Goal: Task Accomplishment & Management: Manage account settings

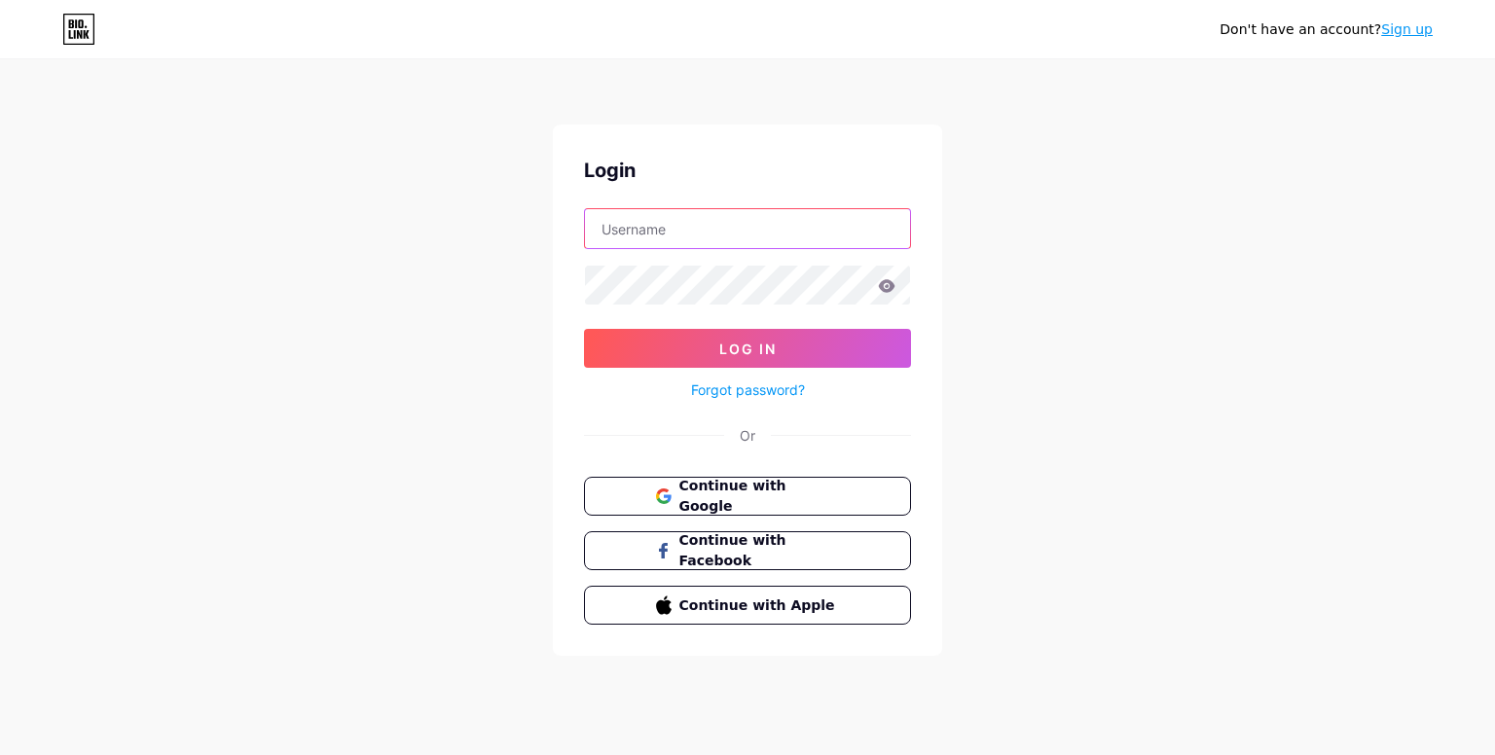
click at [780, 246] on input "text" at bounding box center [747, 228] width 325 height 39
type input "[EMAIL_ADDRESS][DOMAIN_NAME]"
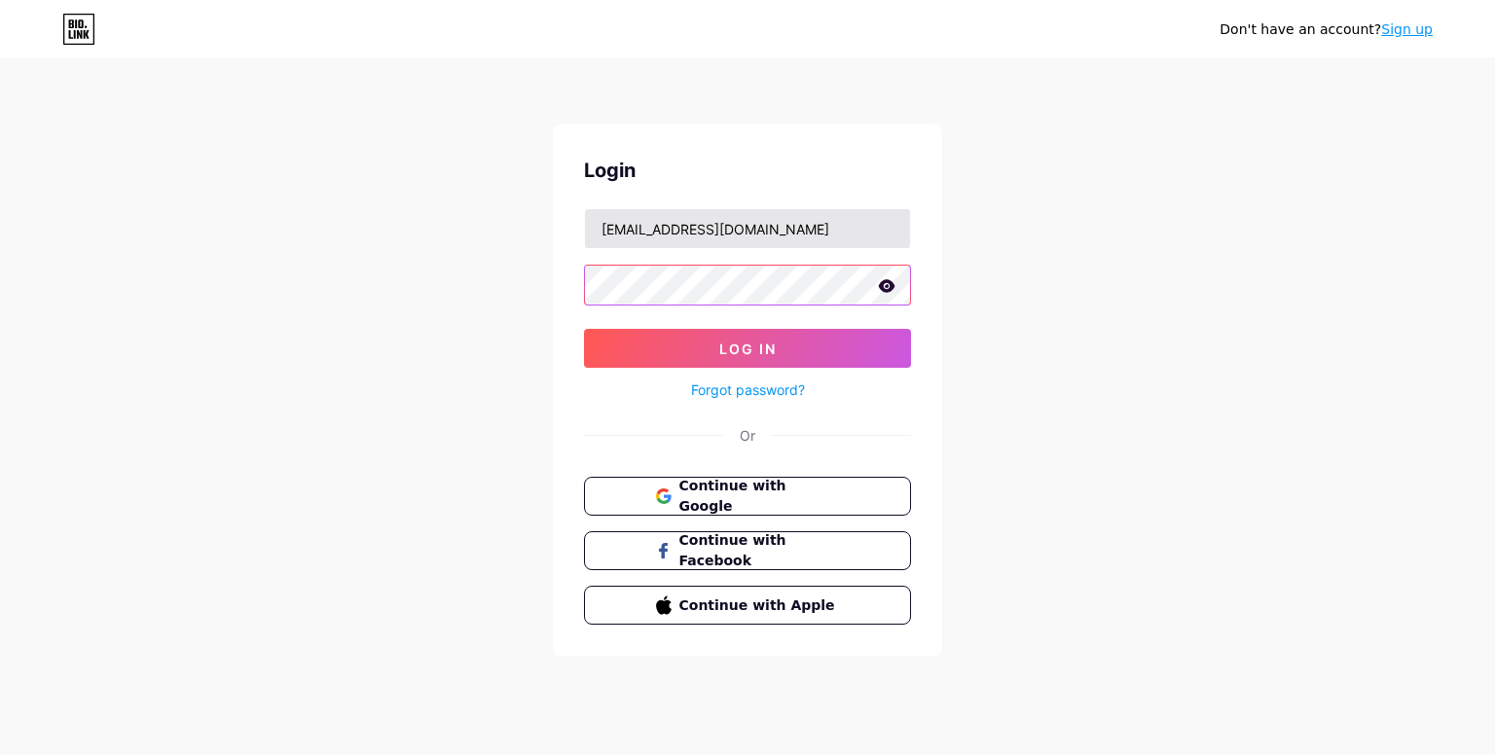
click at [584, 329] on button "Log In" at bounding box center [747, 348] width 327 height 39
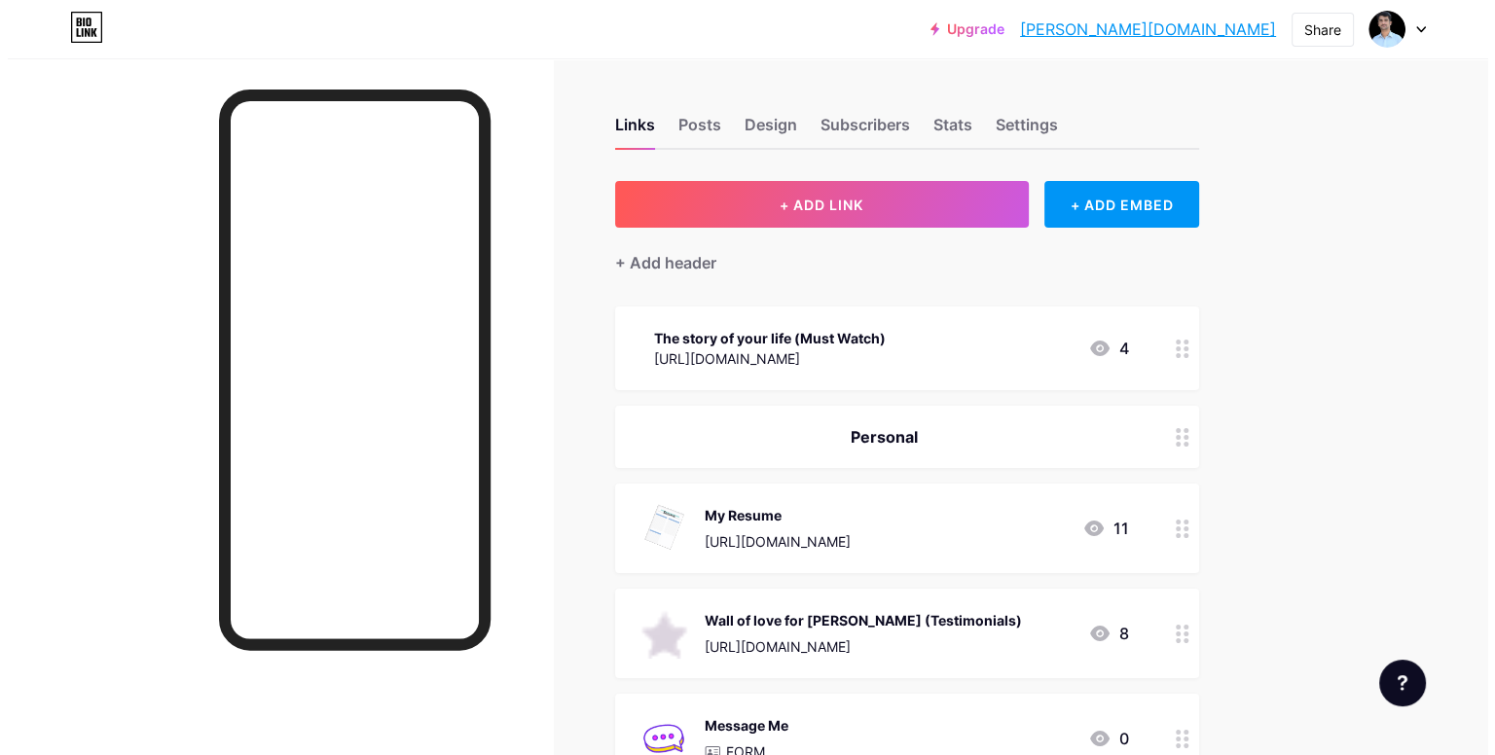
scroll to position [89, 0]
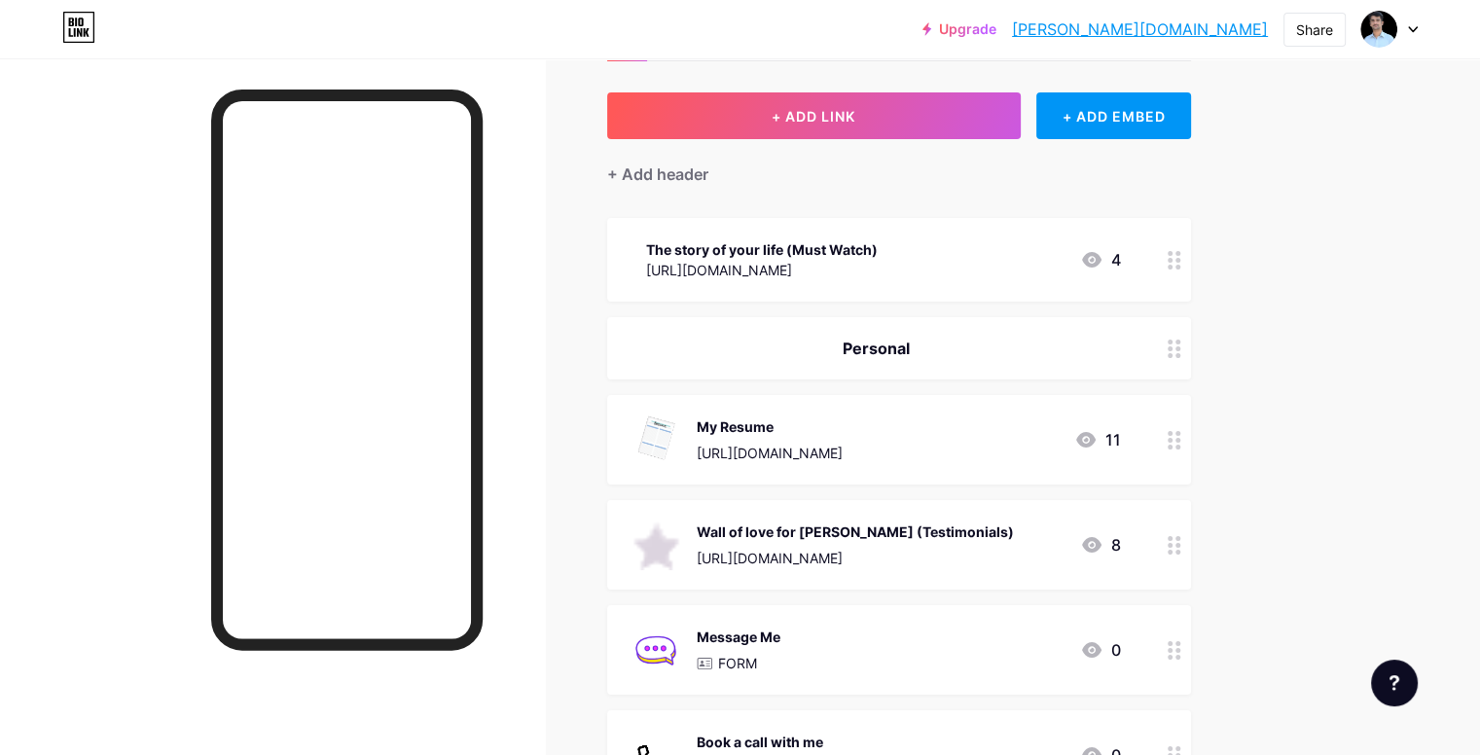
click at [1171, 468] on div "My Resume [URL][DOMAIN_NAME] 11" at bounding box center [899, 440] width 584 height 90
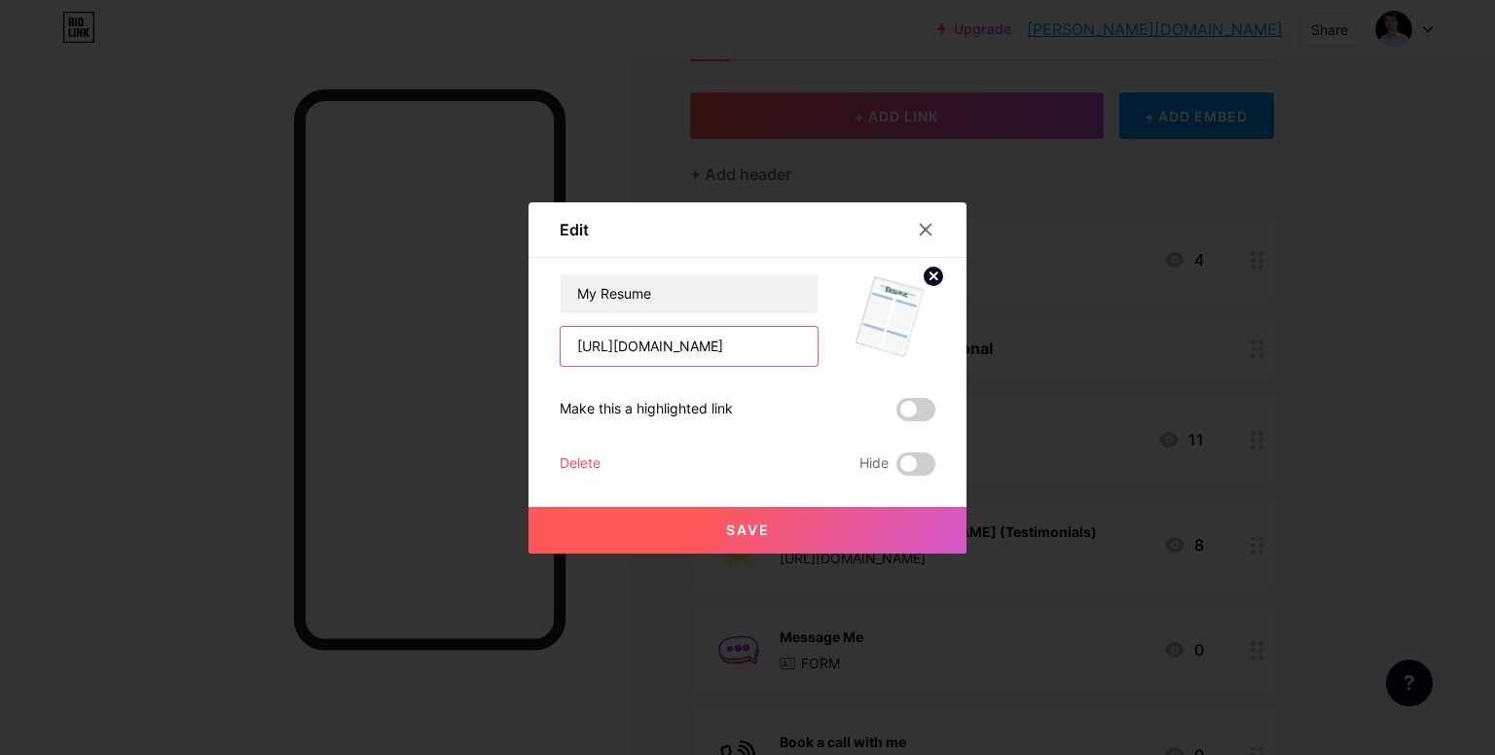
click at [791, 354] on input "[URL][DOMAIN_NAME]" at bounding box center [688, 346] width 257 height 39
paste input "mjRoeXUQHeGdEs275eHR0sS_Laf7CvOh"
type input "[URL][DOMAIN_NAME]"
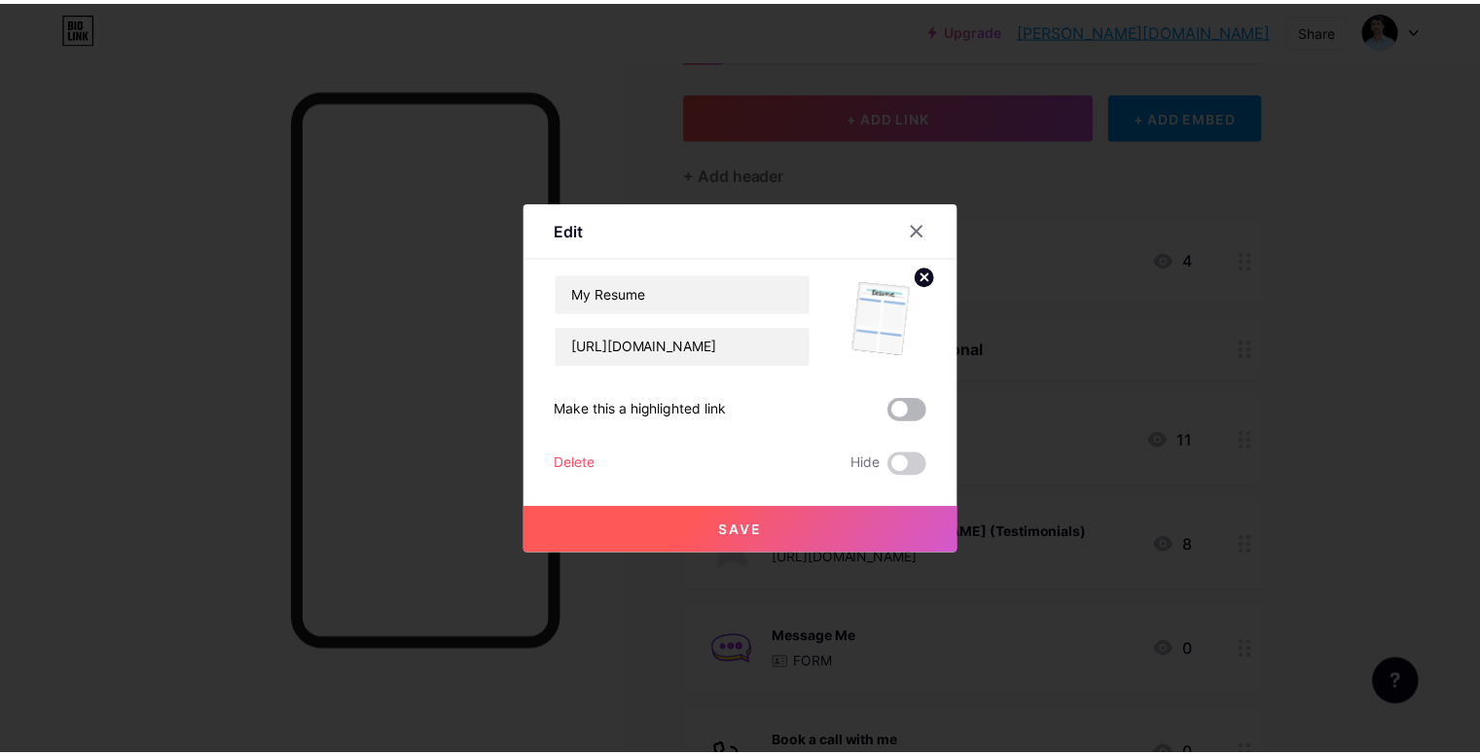
scroll to position [0, 0]
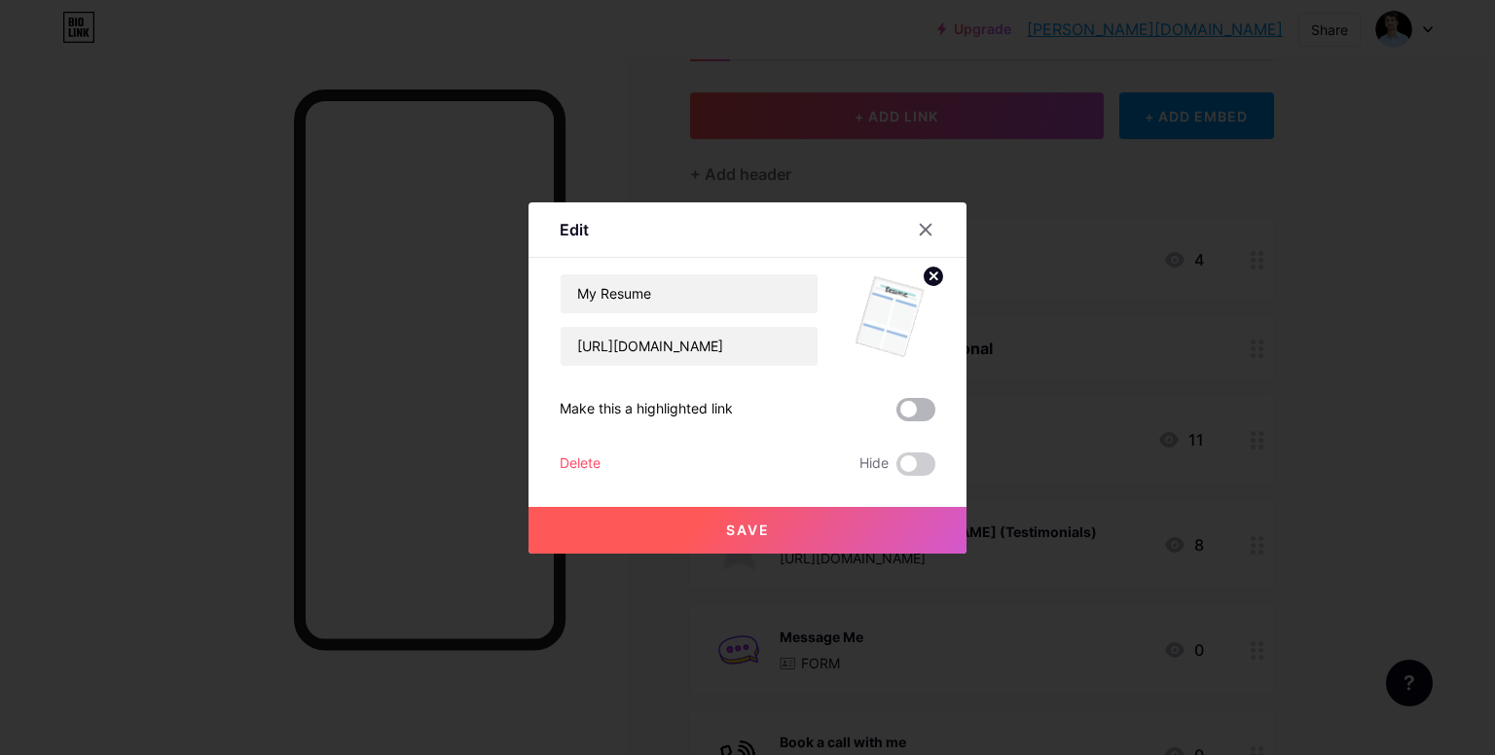
click at [924, 414] on span at bounding box center [915, 409] width 39 height 23
click at [896, 414] on input "checkbox" at bounding box center [896, 414] width 0 height 0
click at [784, 524] on button "Save" at bounding box center [747, 530] width 438 height 47
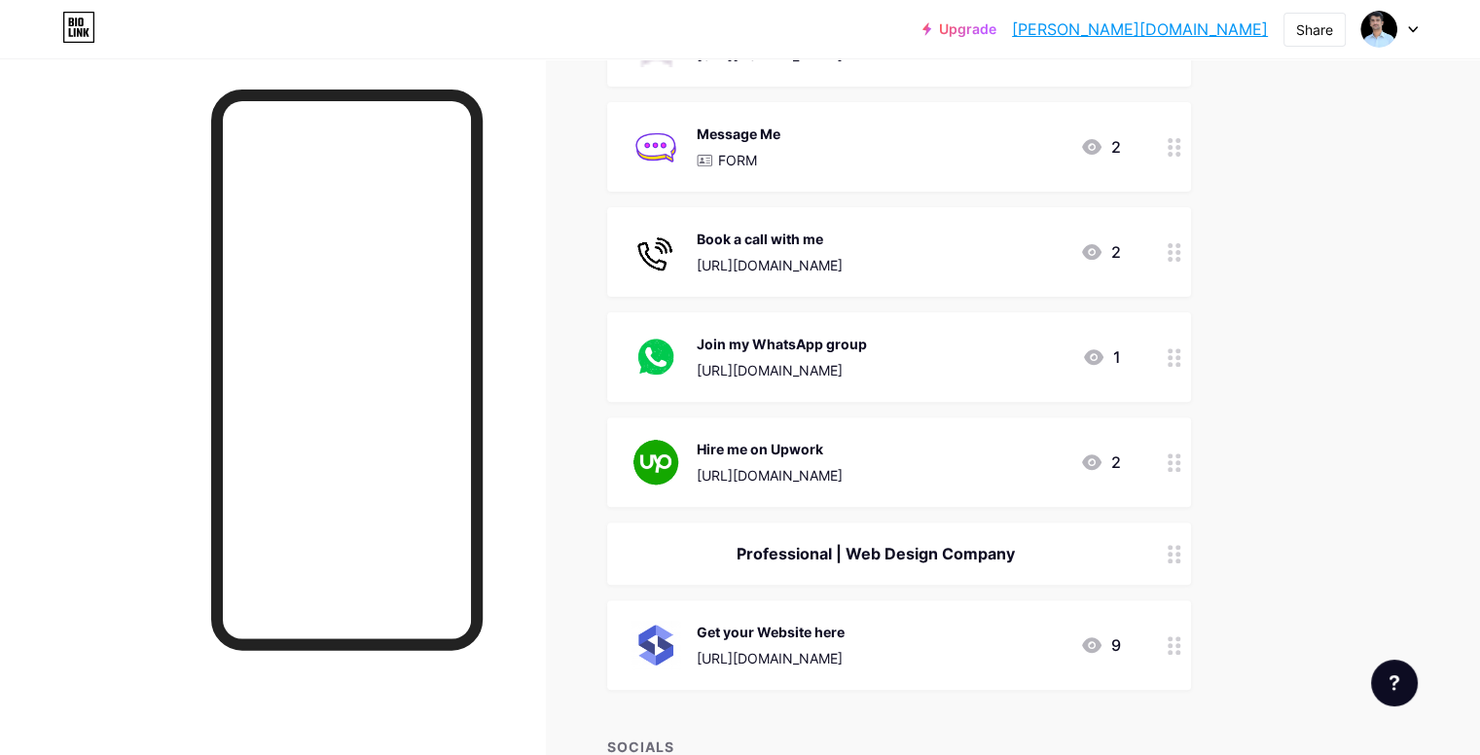
scroll to position [1043, 0]
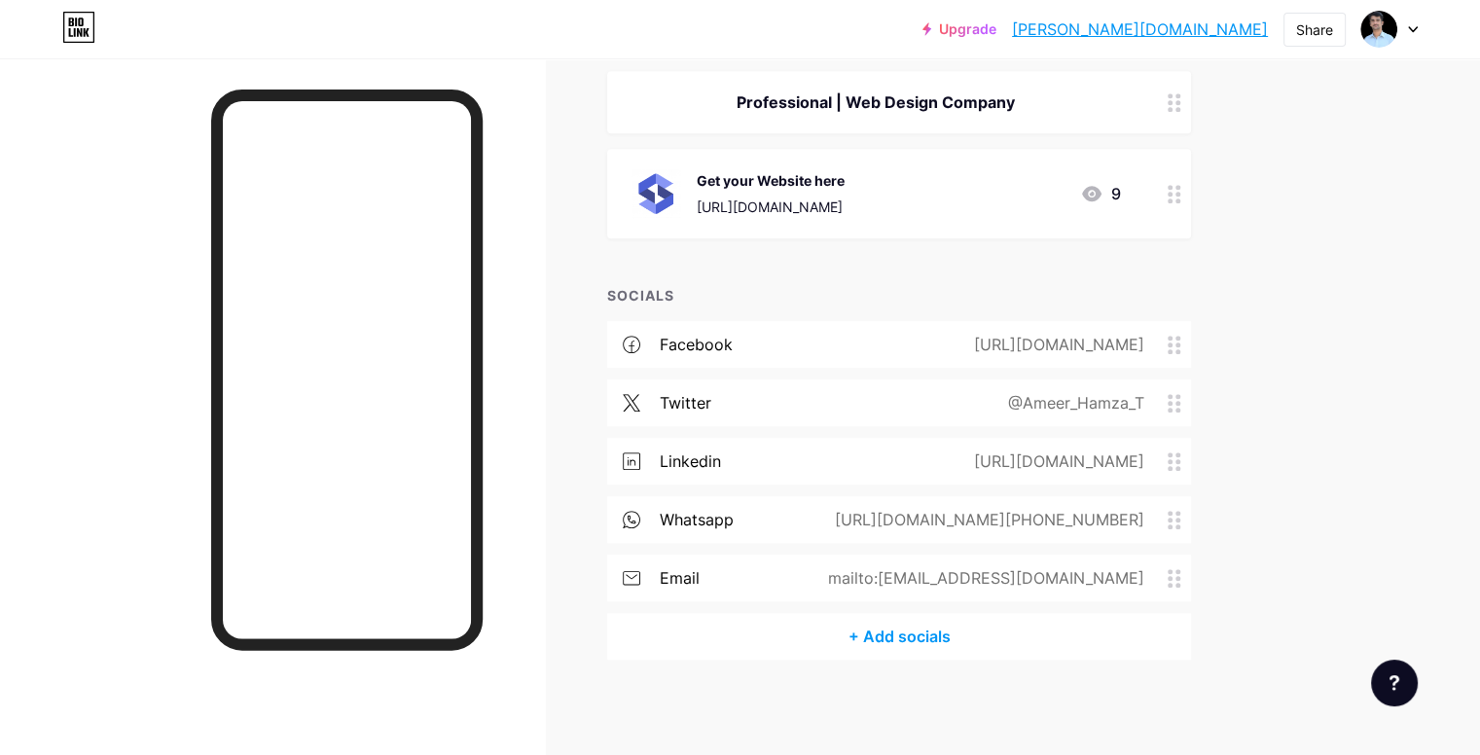
click at [1168, 456] on div "[URL][DOMAIN_NAME]" at bounding box center [1055, 461] width 225 height 23
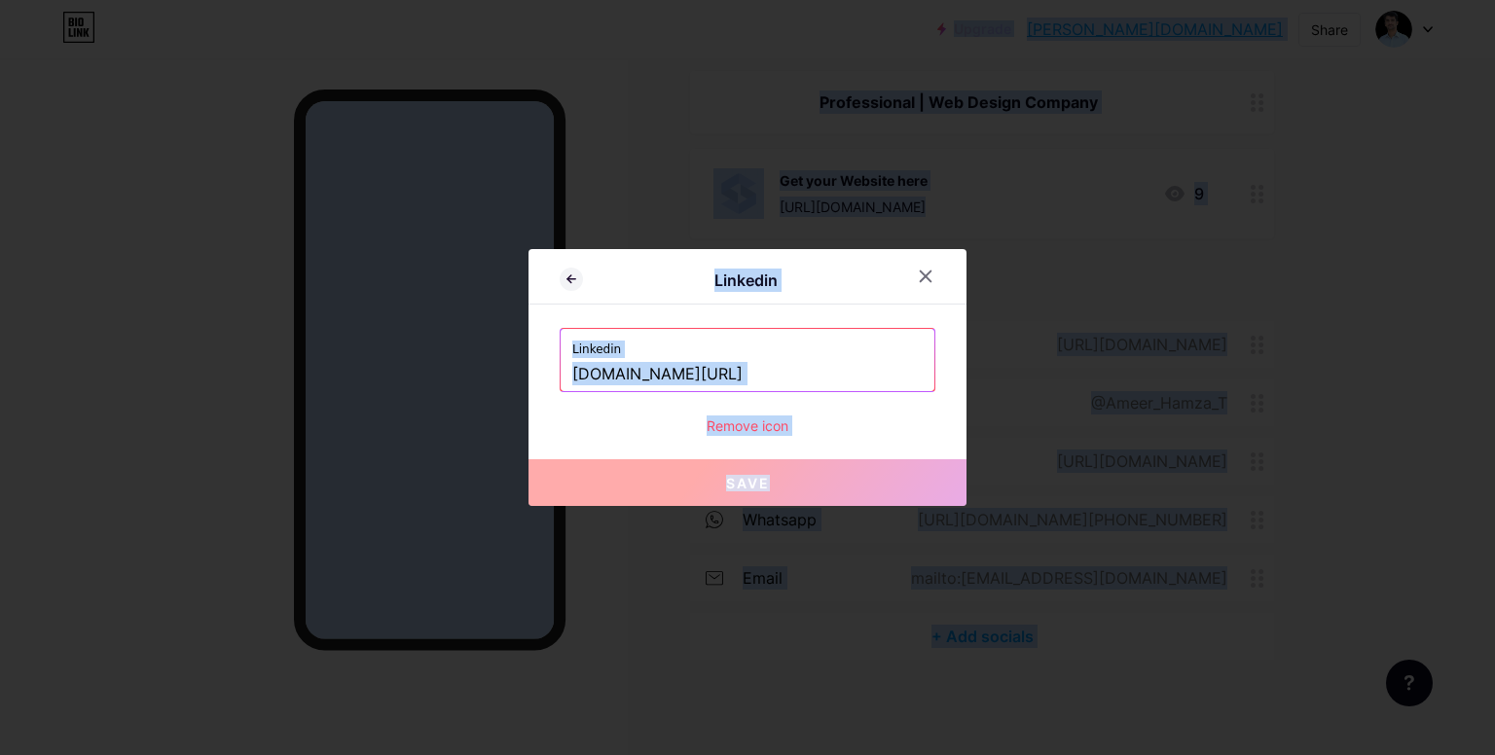
click at [883, 362] on input "[DOMAIN_NAME][URL]" at bounding box center [747, 374] width 350 height 33
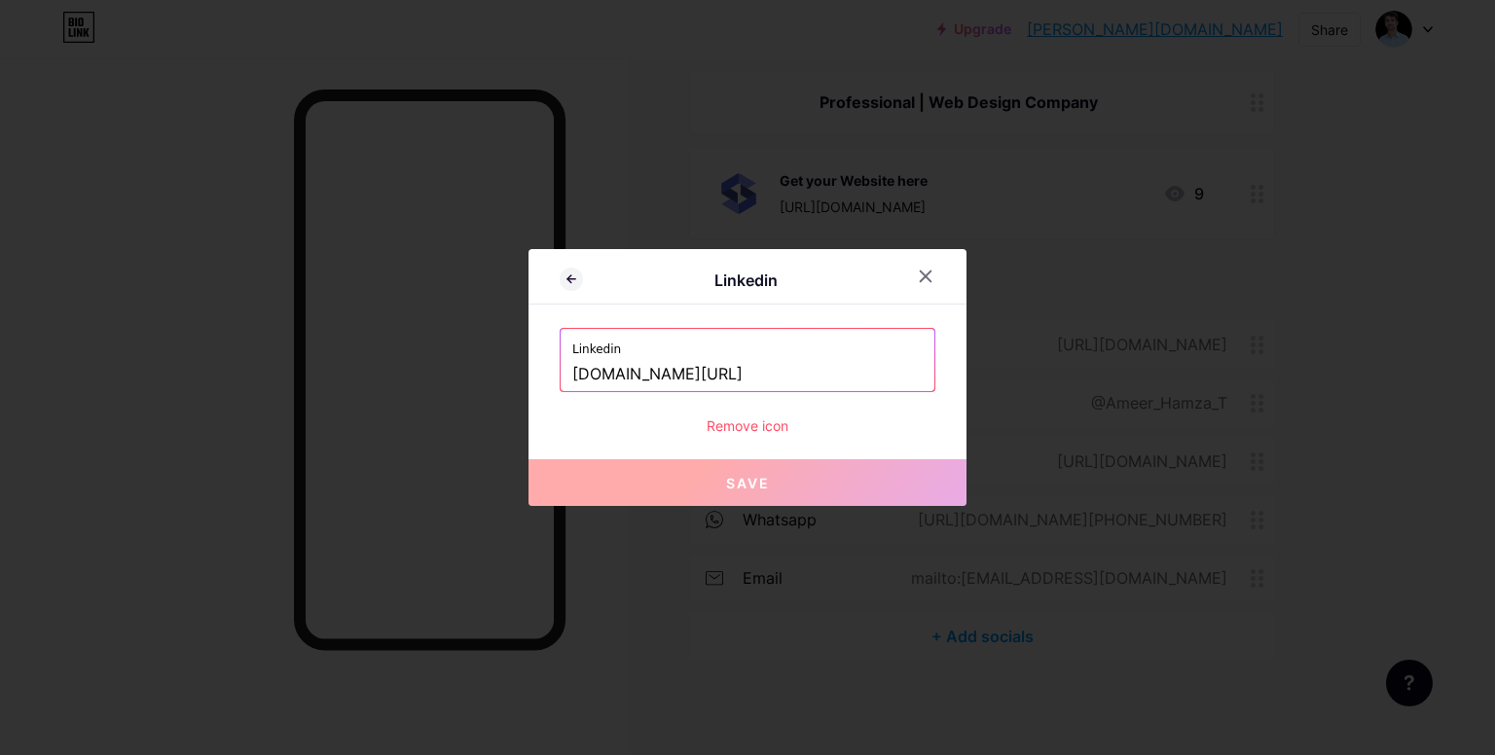
paste input "[URL][DOMAIN_NAME]"
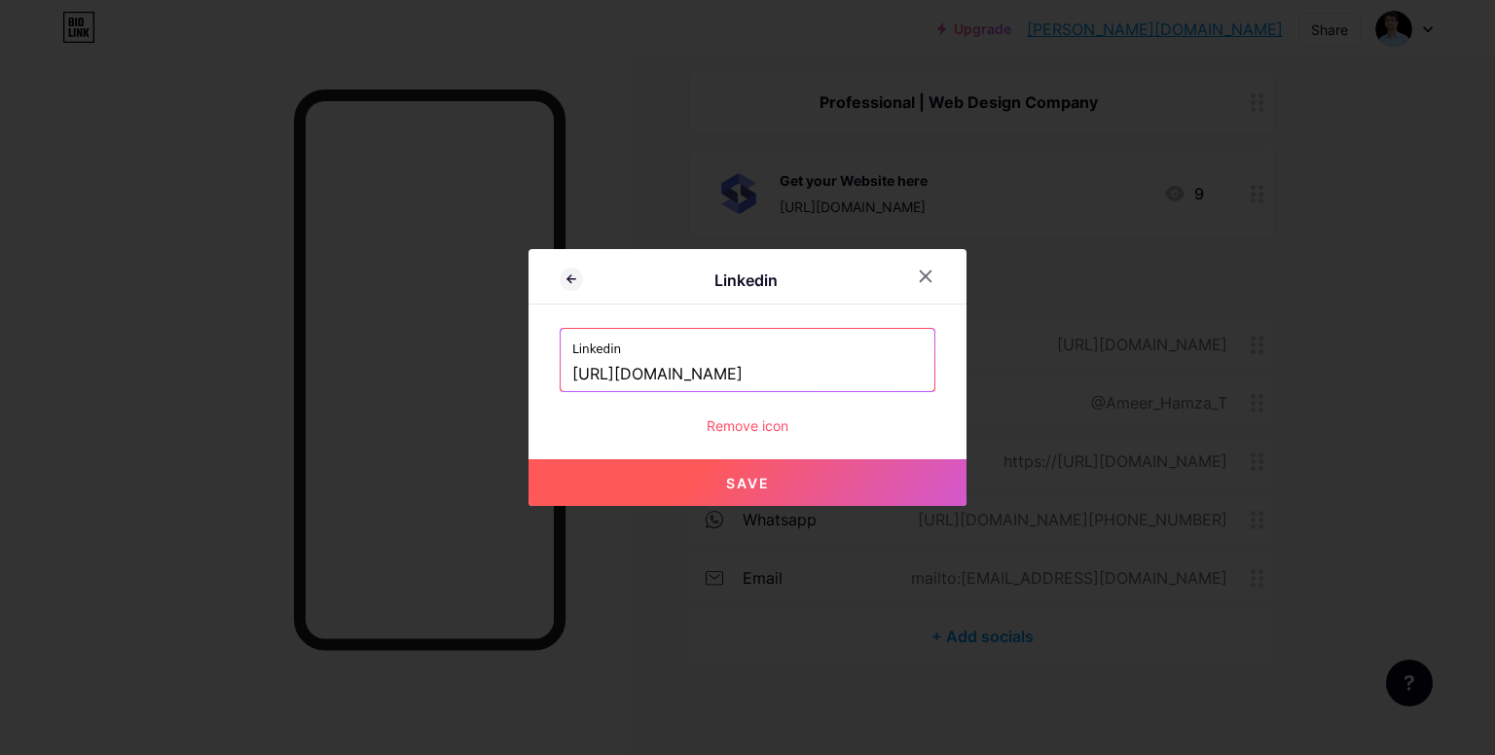
type input "[URL][DOMAIN_NAME]"
click at [744, 487] on span "Save" at bounding box center [748, 483] width 44 height 17
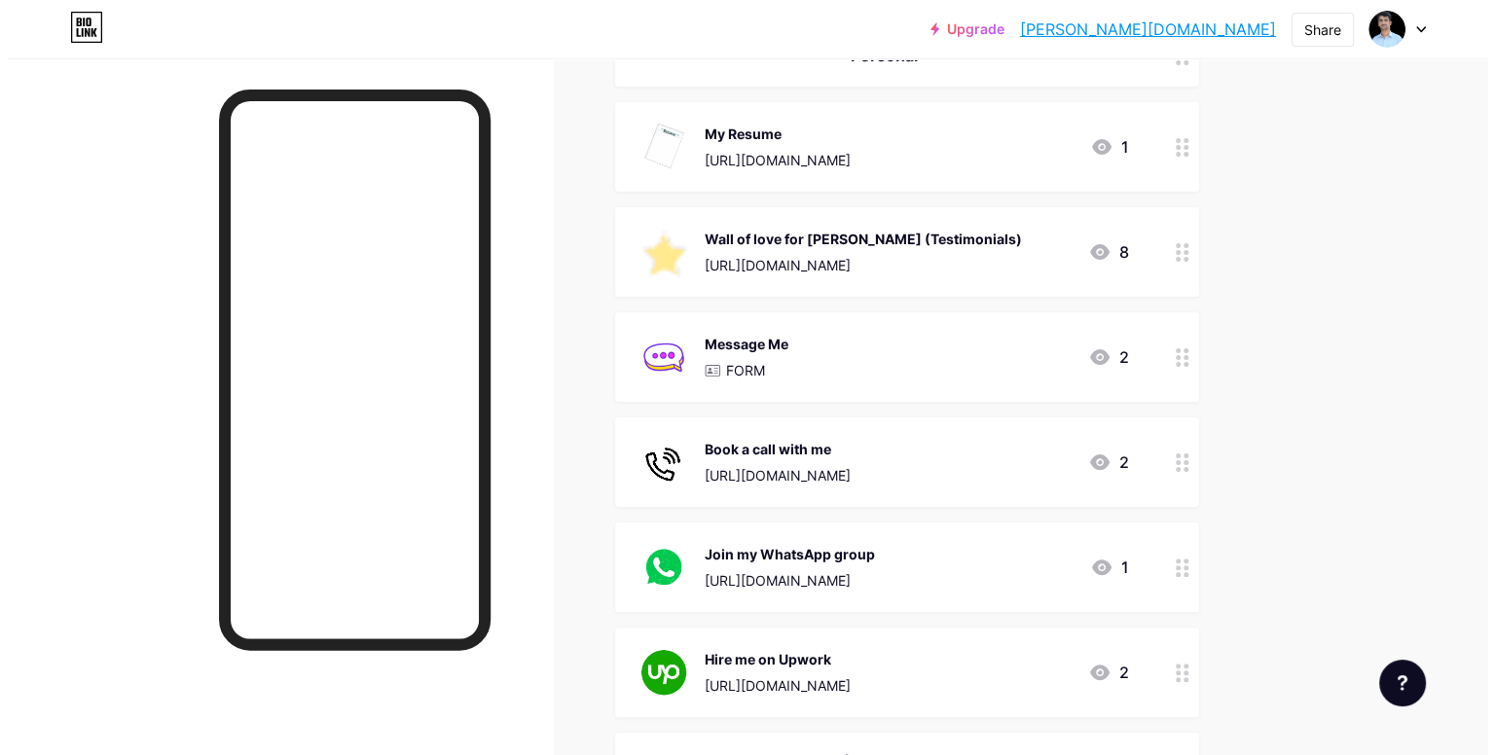
scroll to position [320, 0]
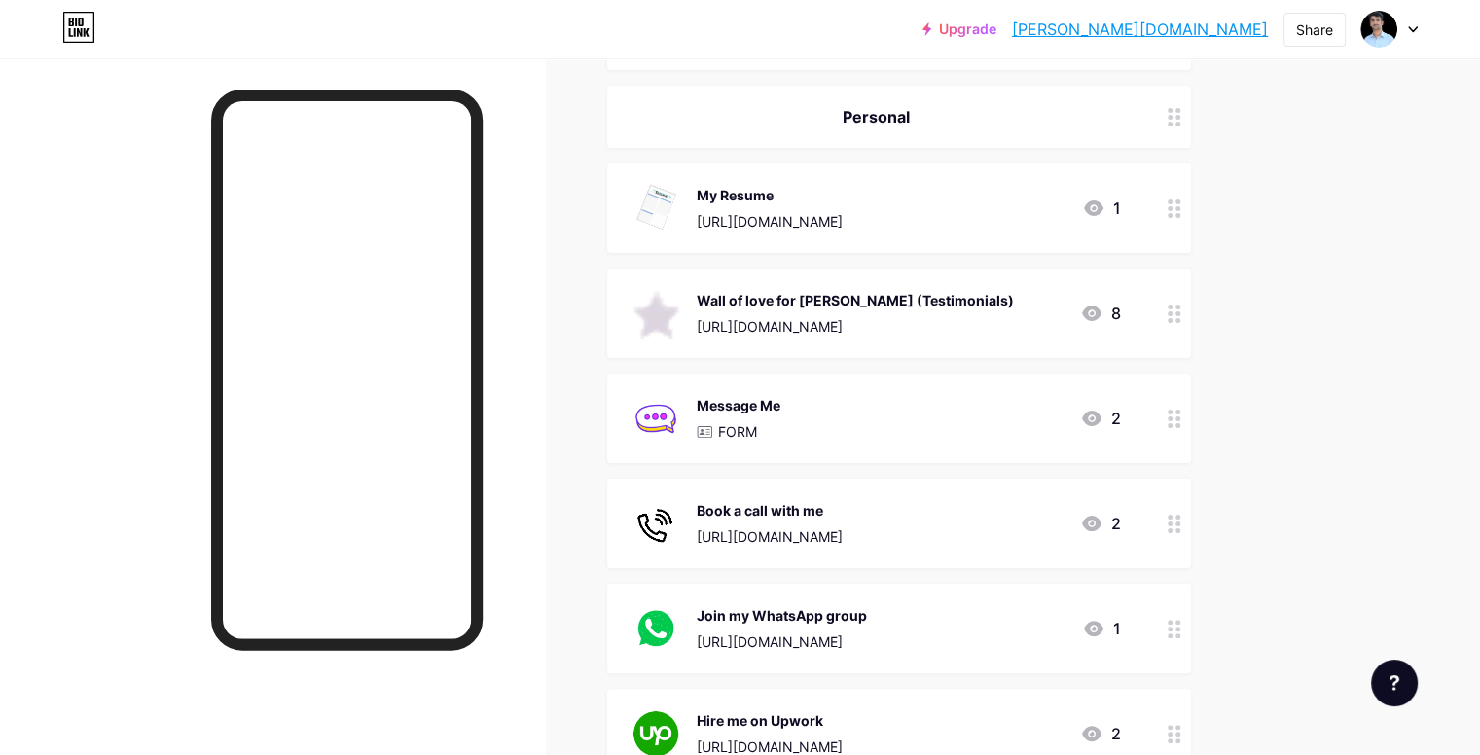
click at [1064, 425] on div "Message Me FORM 2" at bounding box center [876, 418] width 490 height 51
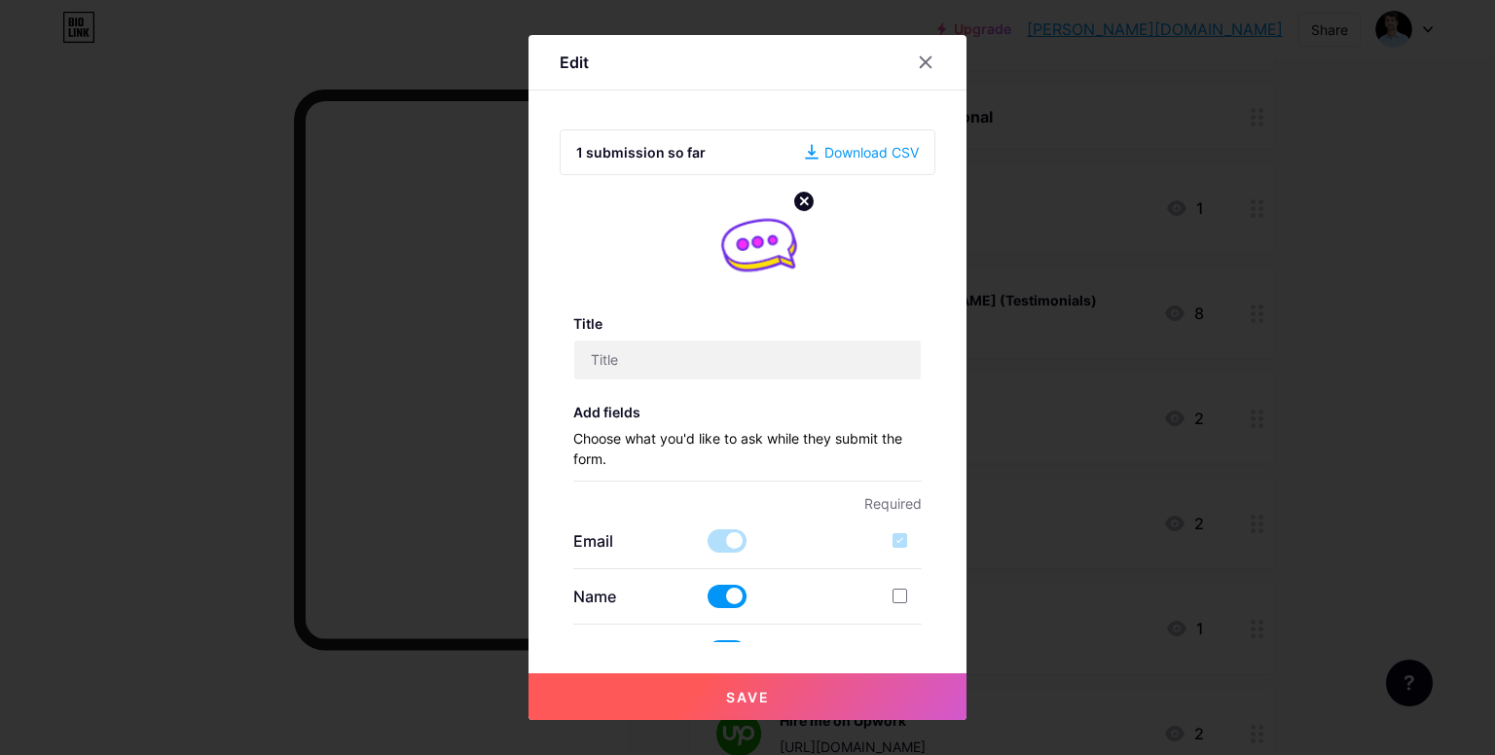
type input "Message Me"
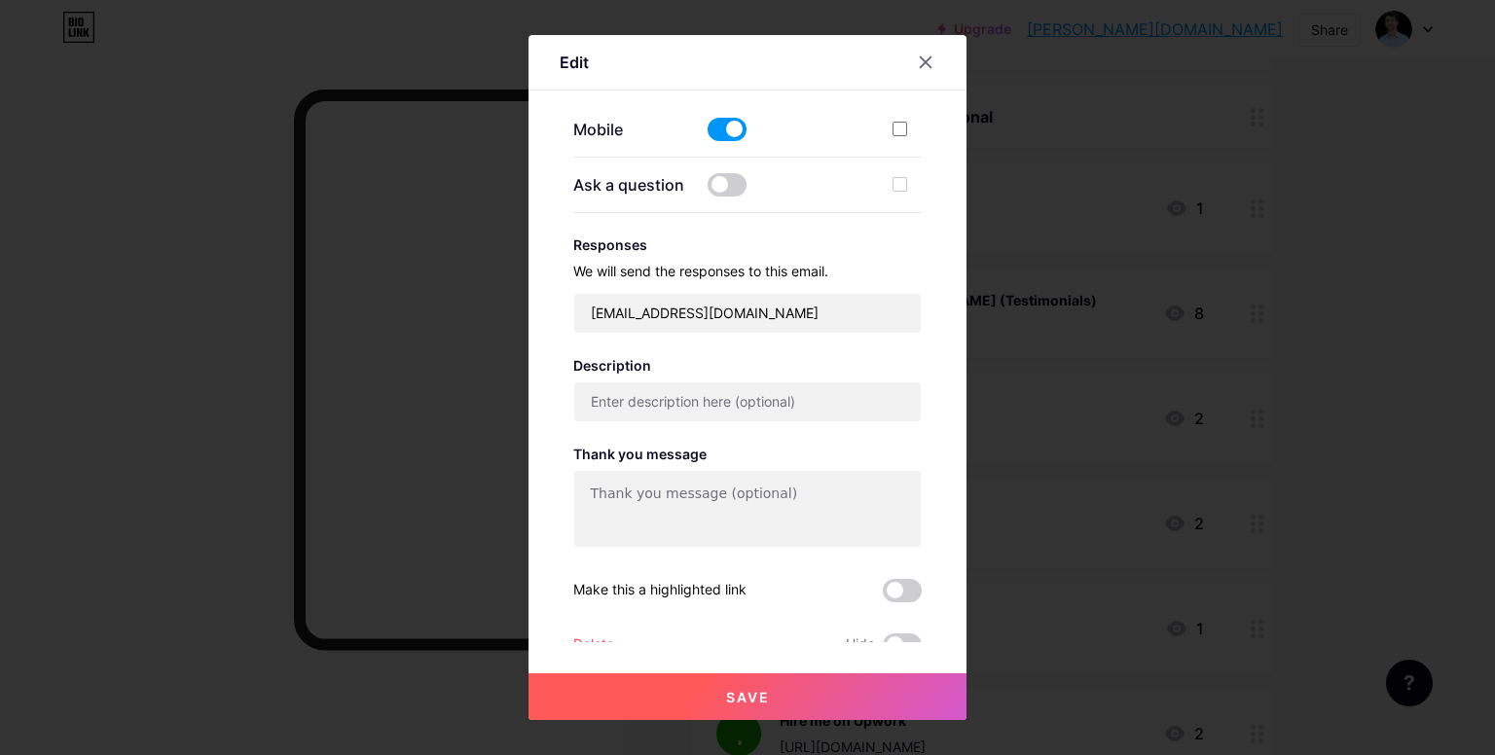
scroll to position [590, 0]
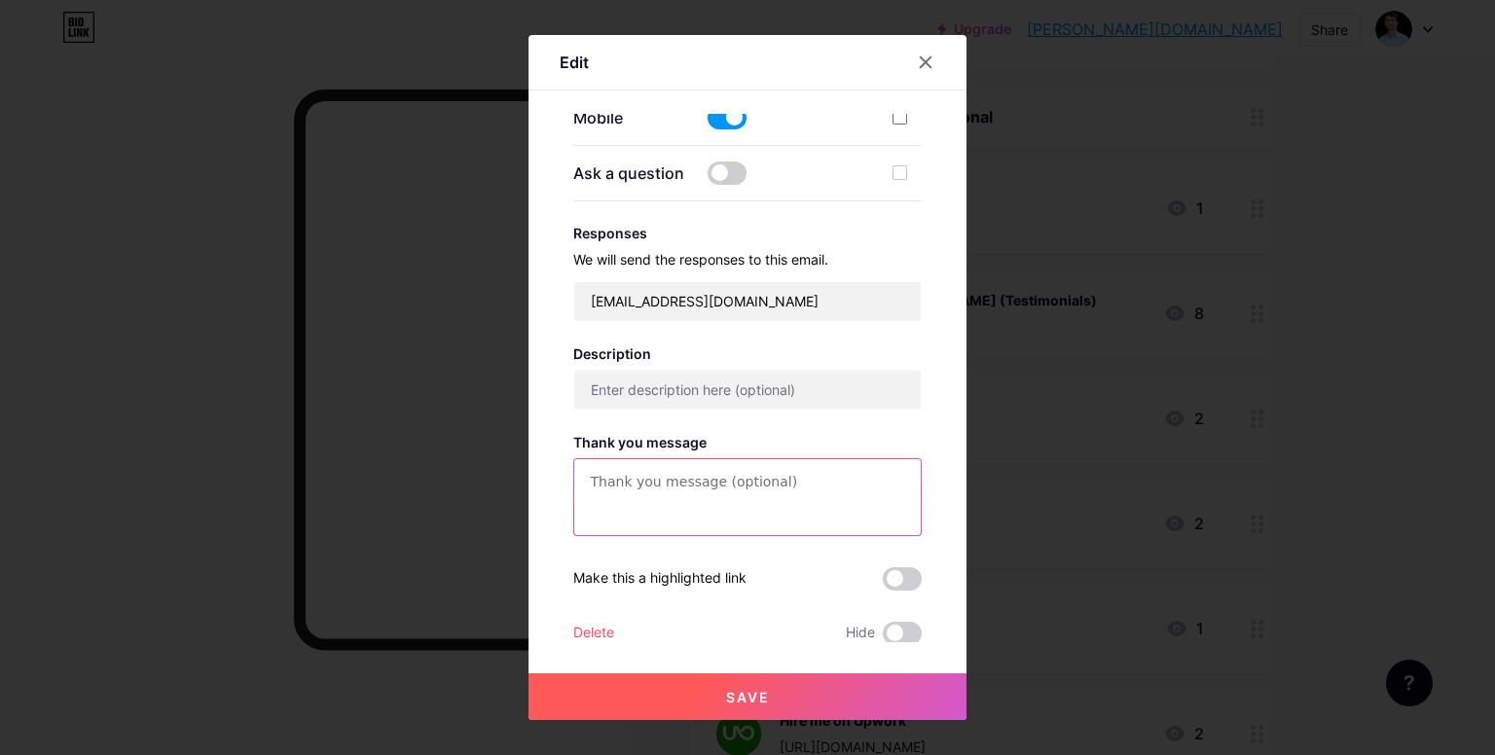
click at [786, 491] on textarea at bounding box center [747, 498] width 347 height 78
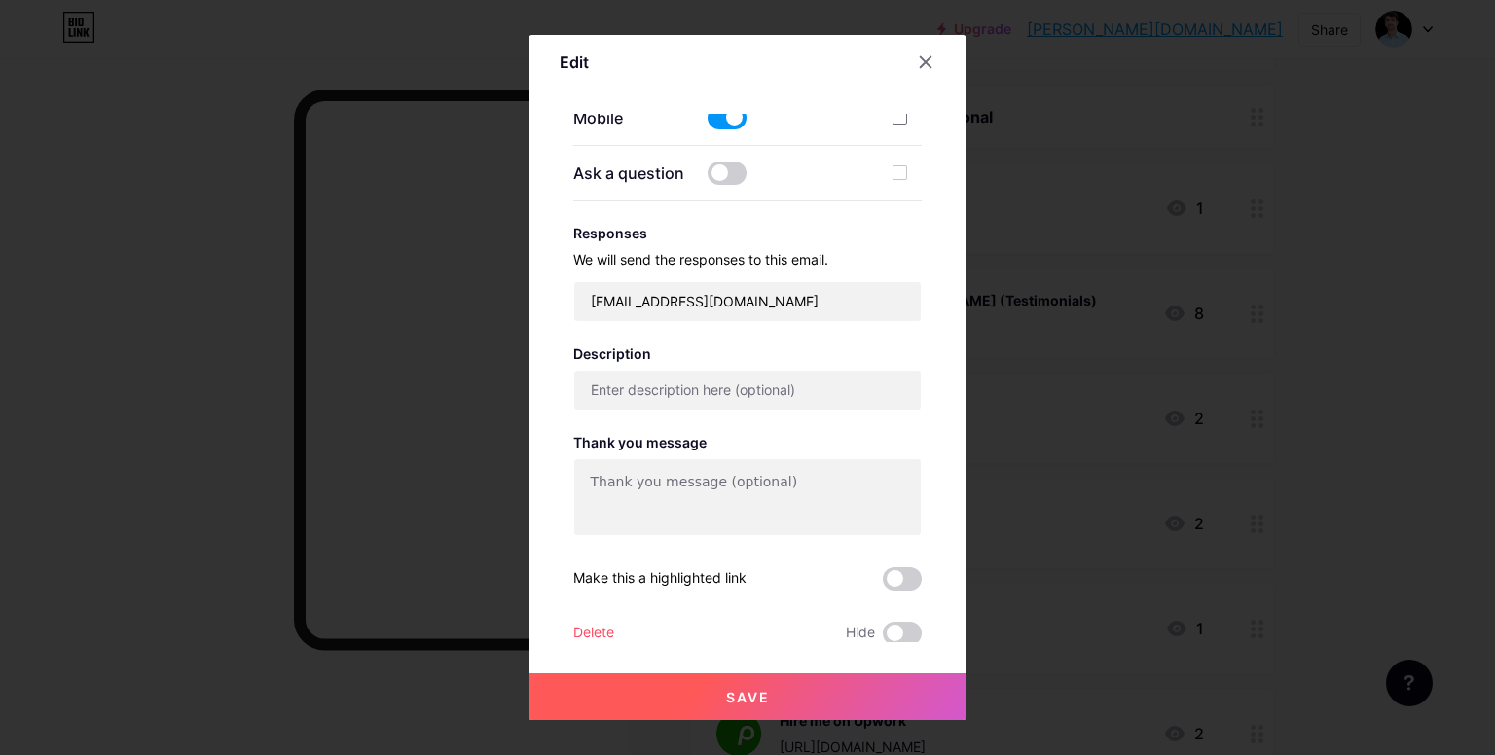
click at [939, 443] on div "Edit 1 submission so far Download CSV Title Message Me Add fields Choose what y…" at bounding box center [747, 377] width 438 height 685
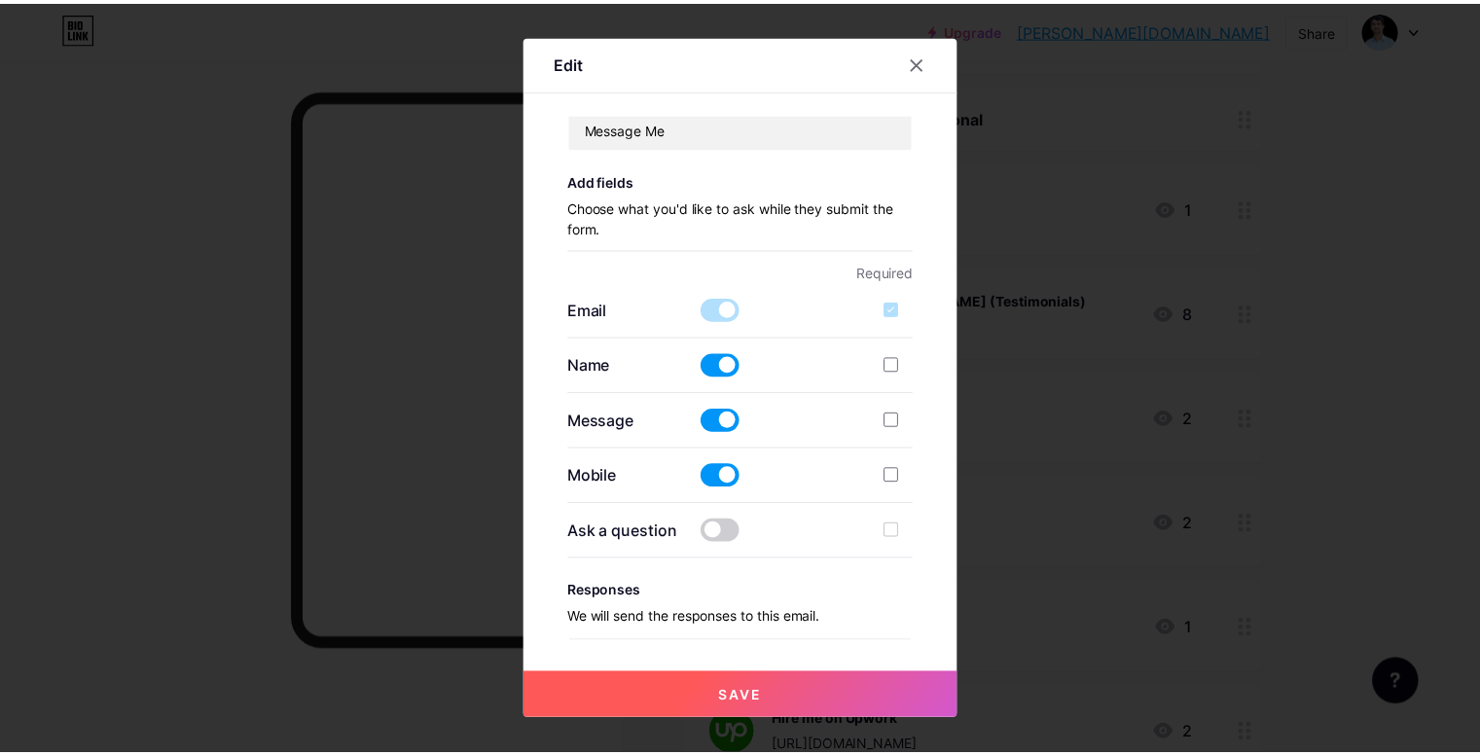
scroll to position [212, 0]
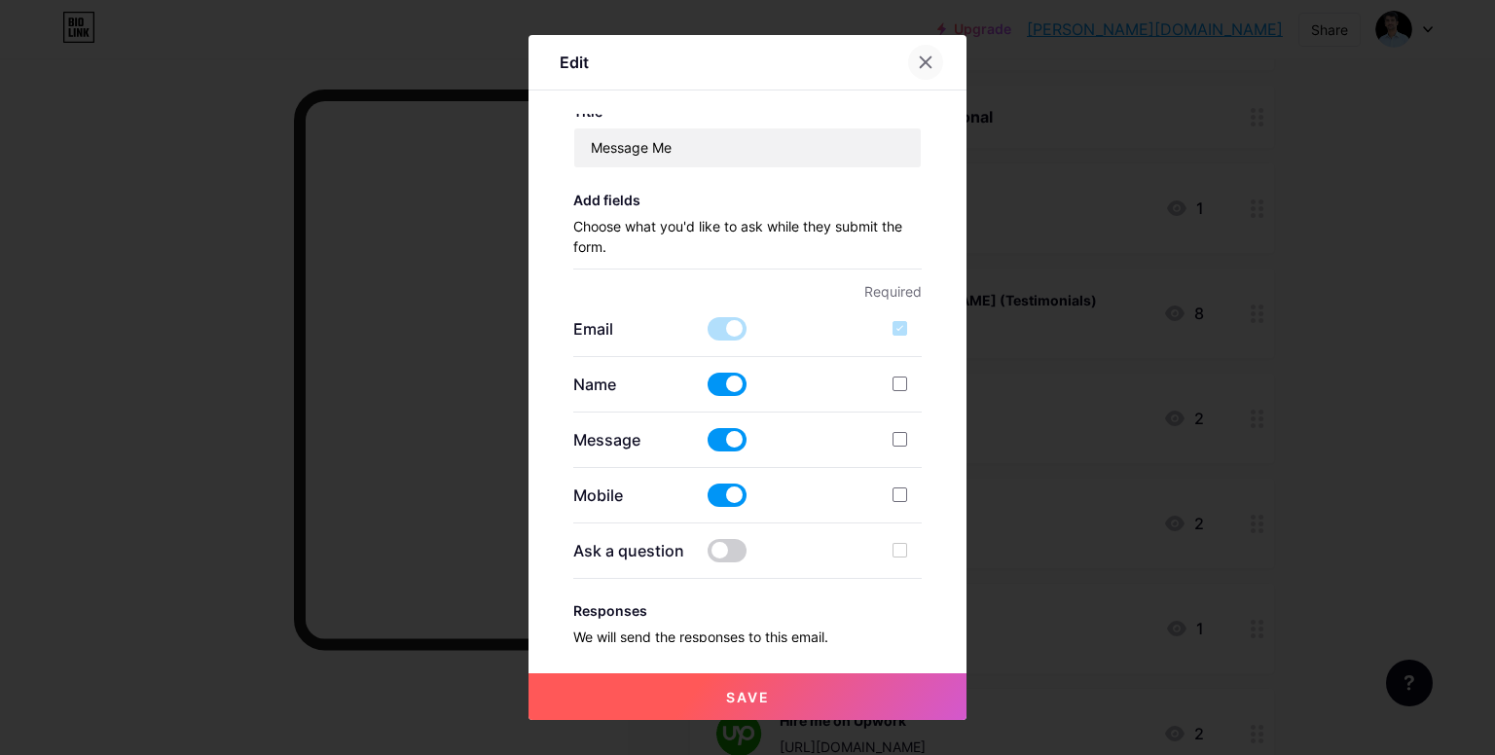
click at [933, 58] on div at bounding box center [925, 62] width 35 height 35
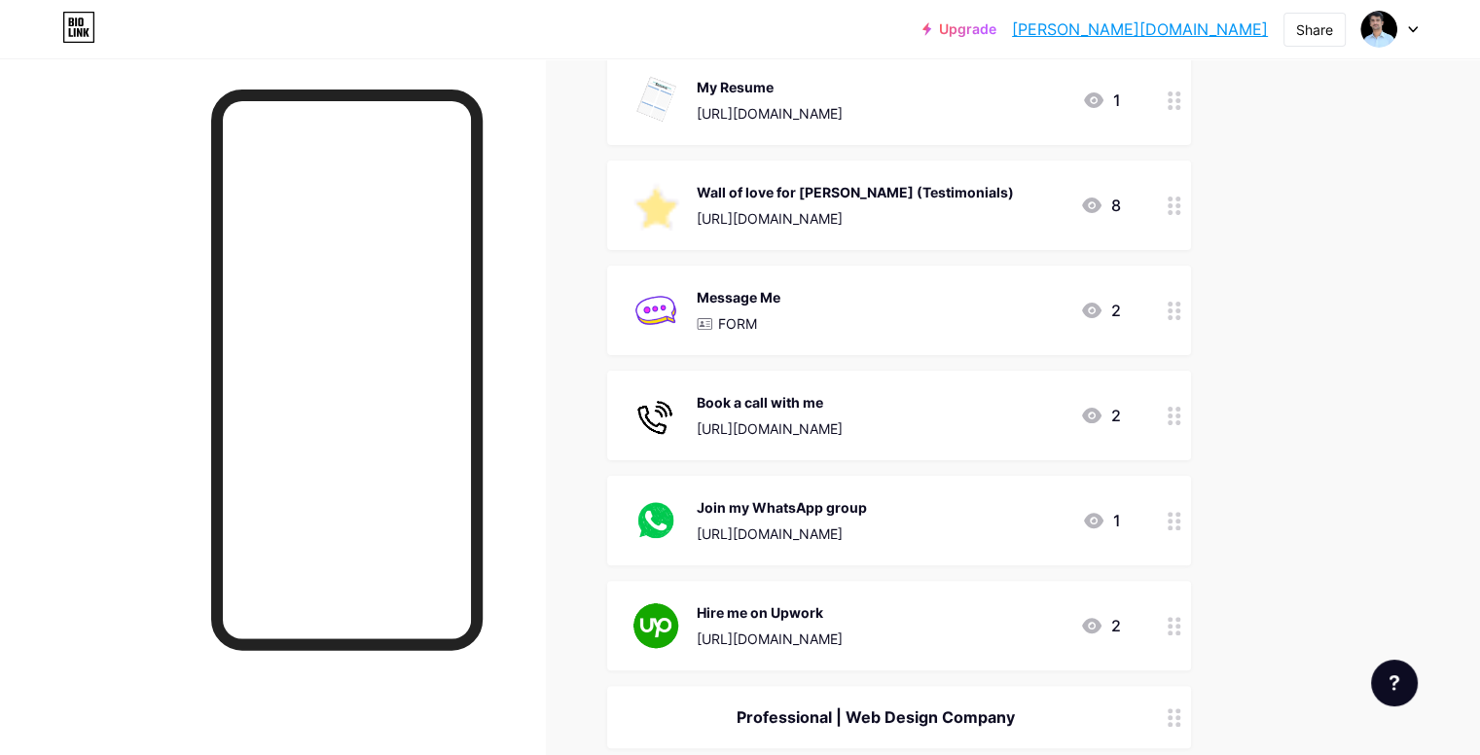
scroll to position [428, 0]
click at [1172, 420] on circle at bounding box center [1170, 422] width 5 height 5
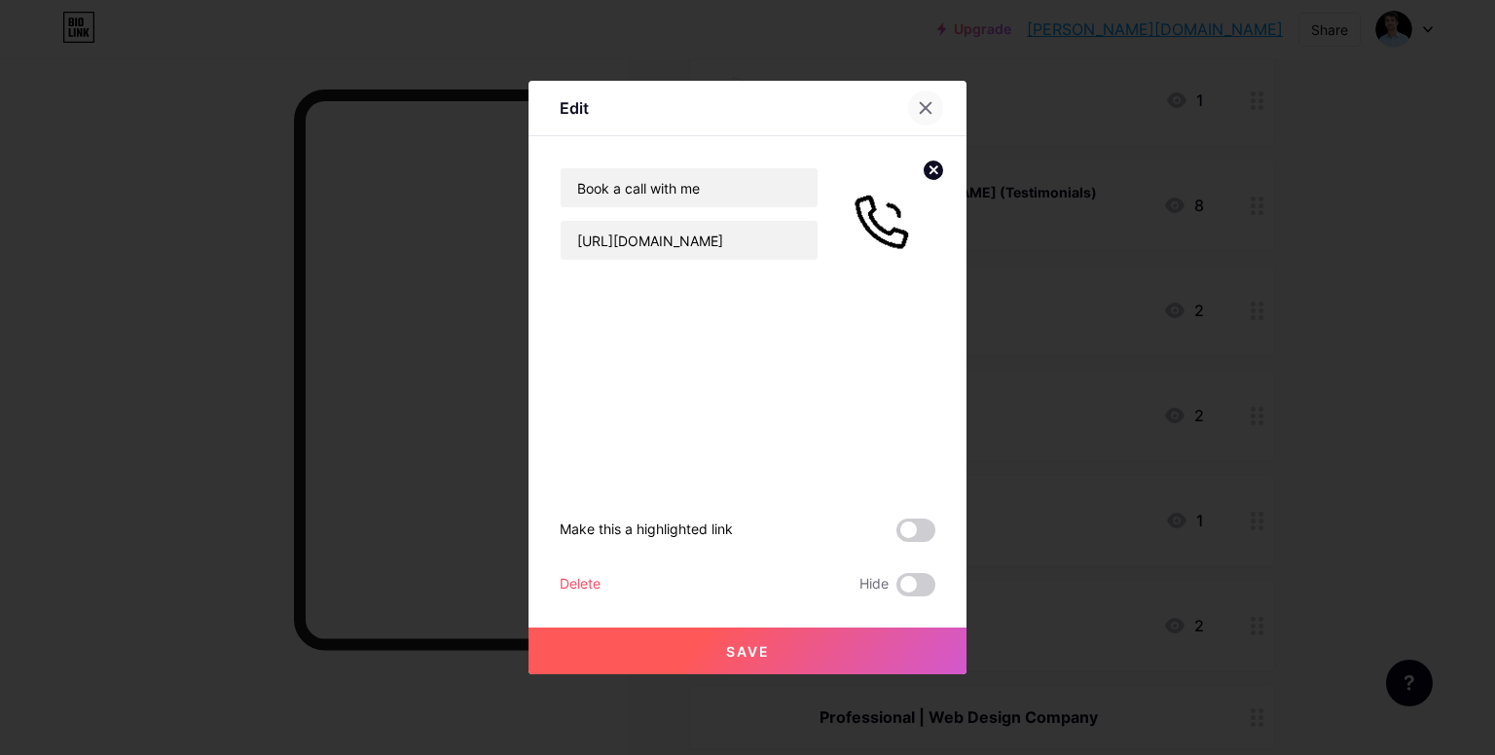
click at [923, 110] on icon at bounding box center [926, 108] width 16 height 16
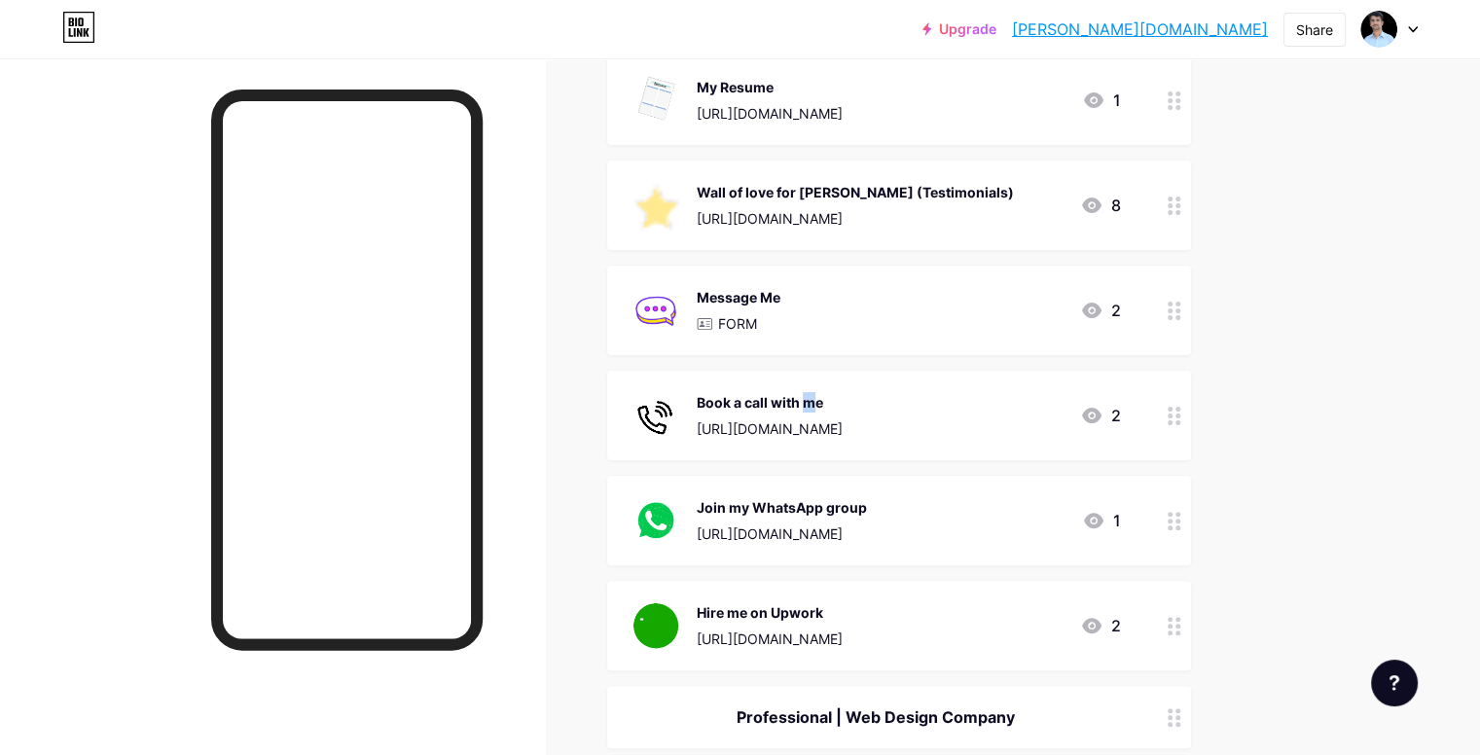
drag, startPoint x: 903, startPoint y: 408, endPoint x: 815, endPoint y: 407, distance: 87.6
click at [815, 407] on div "Book a call with me" at bounding box center [770, 402] width 146 height 20
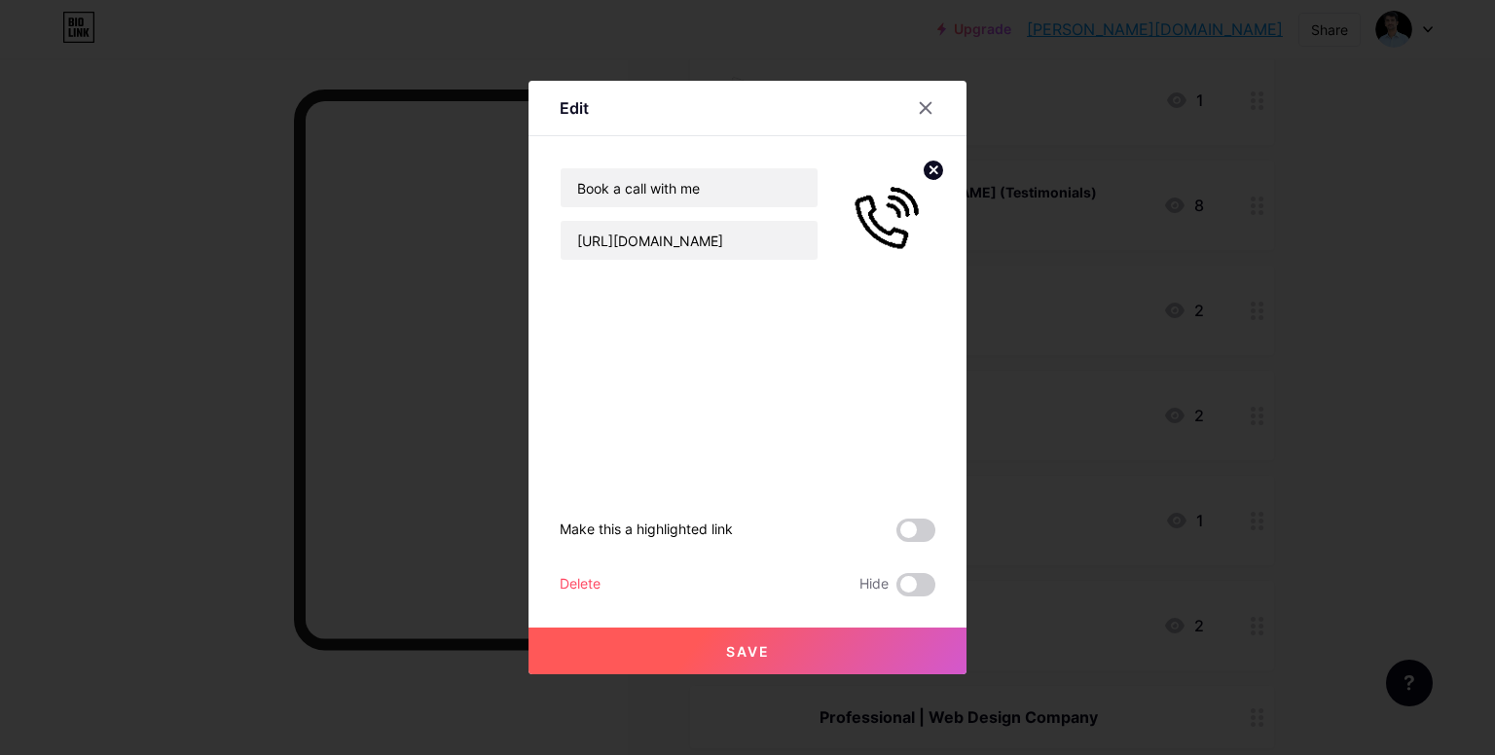
click at [589, 580] on div "Delete" at bounding box center [579, 584] width 41 height 23
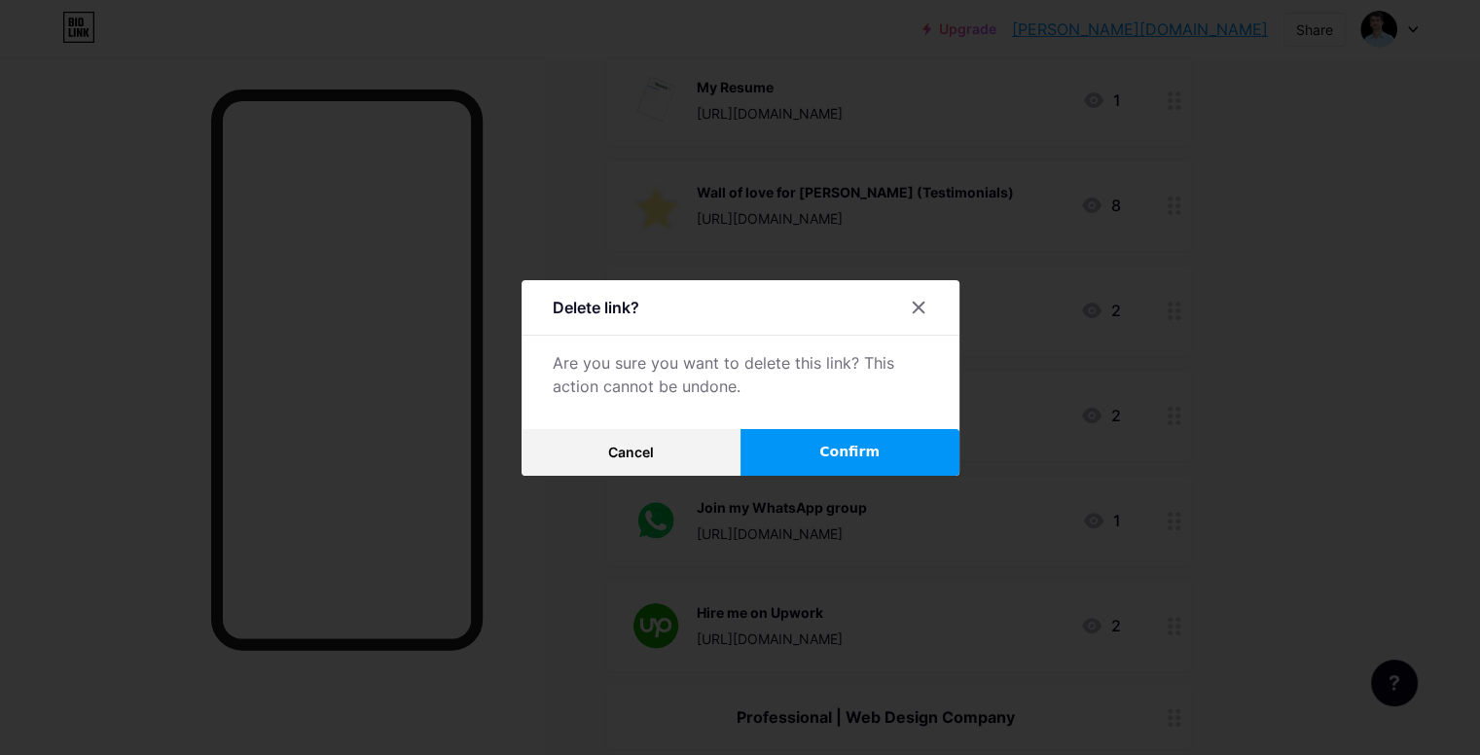
click at [827, 450] on button "Confirm" at bounding box center [849, 452] width 219 height 47
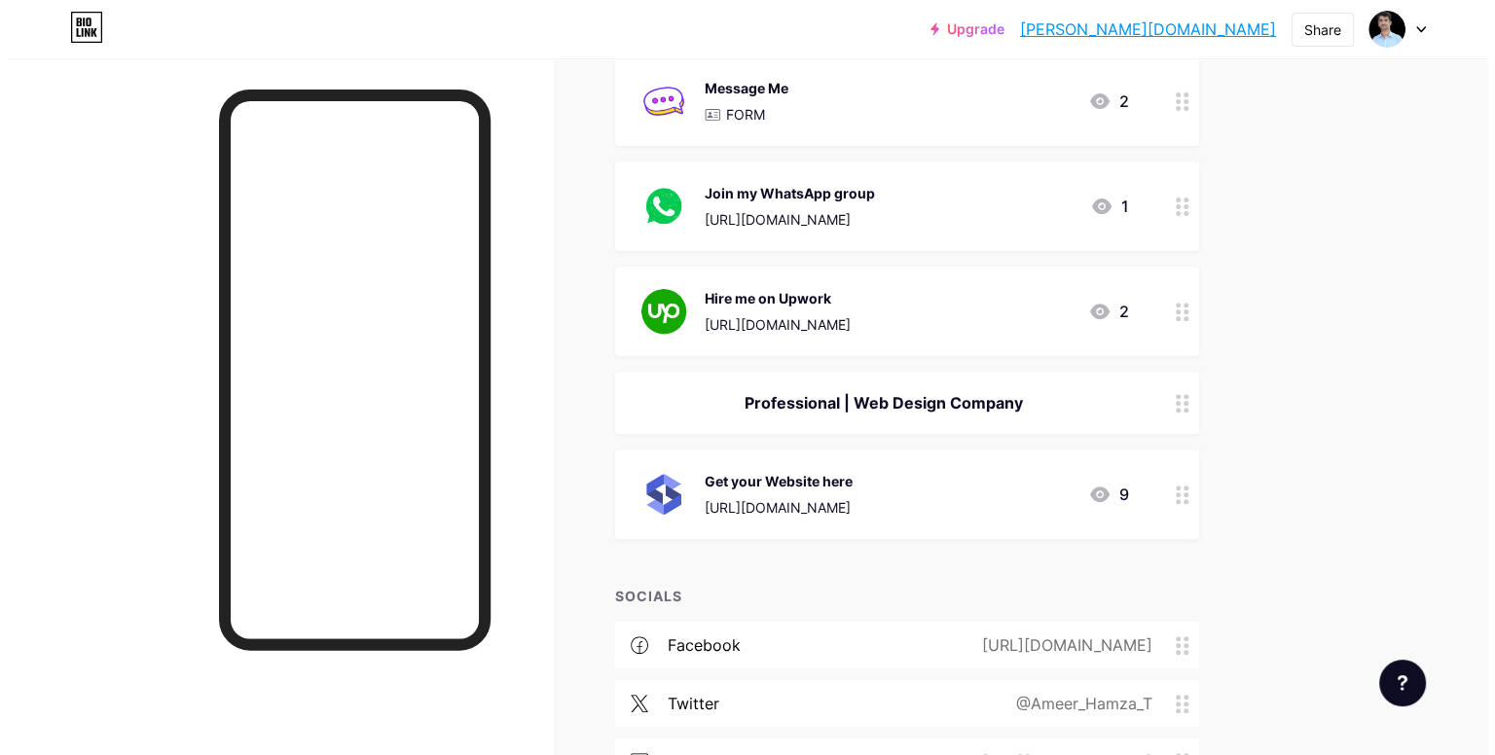
scroll to position [638, 0]
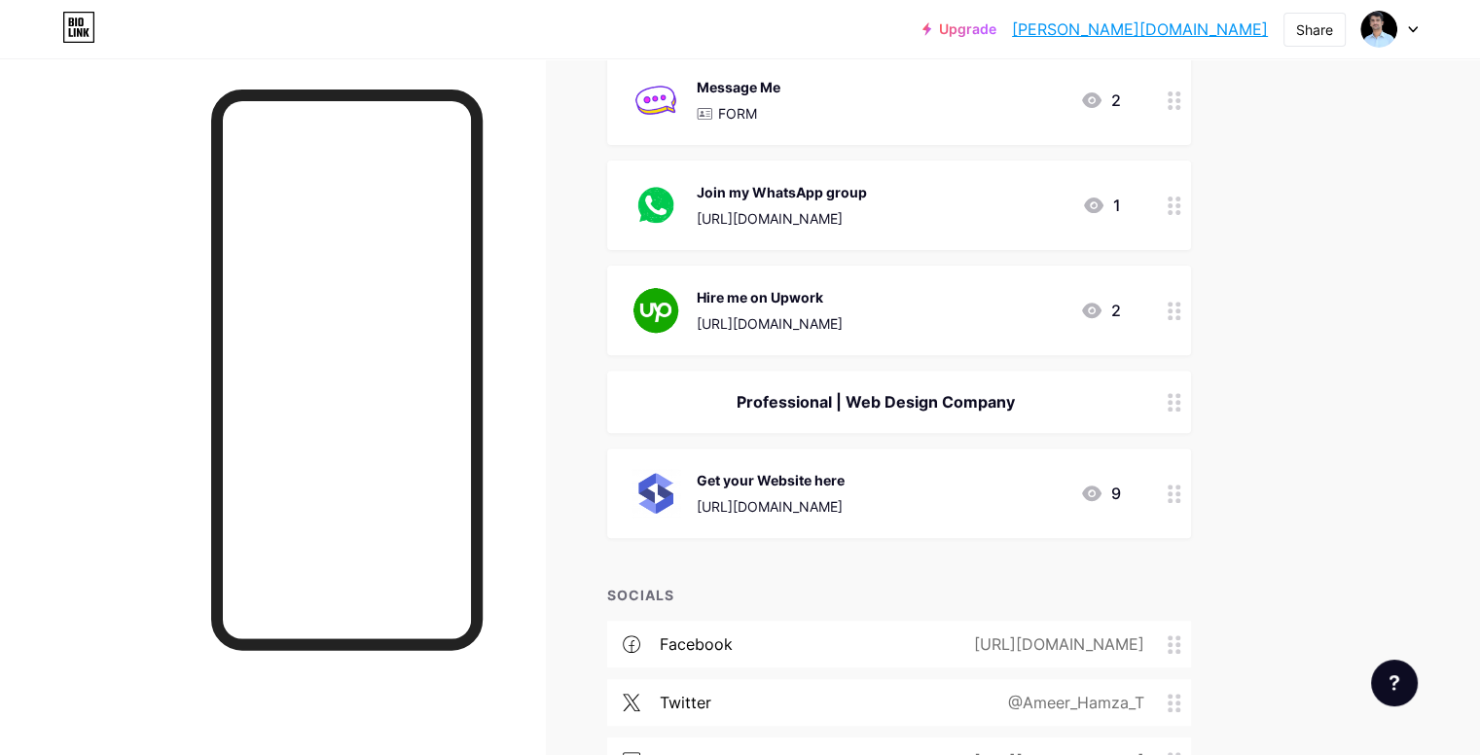
click at [1191, 308] on div at bounding box center [1174, 311] width 33 height 90
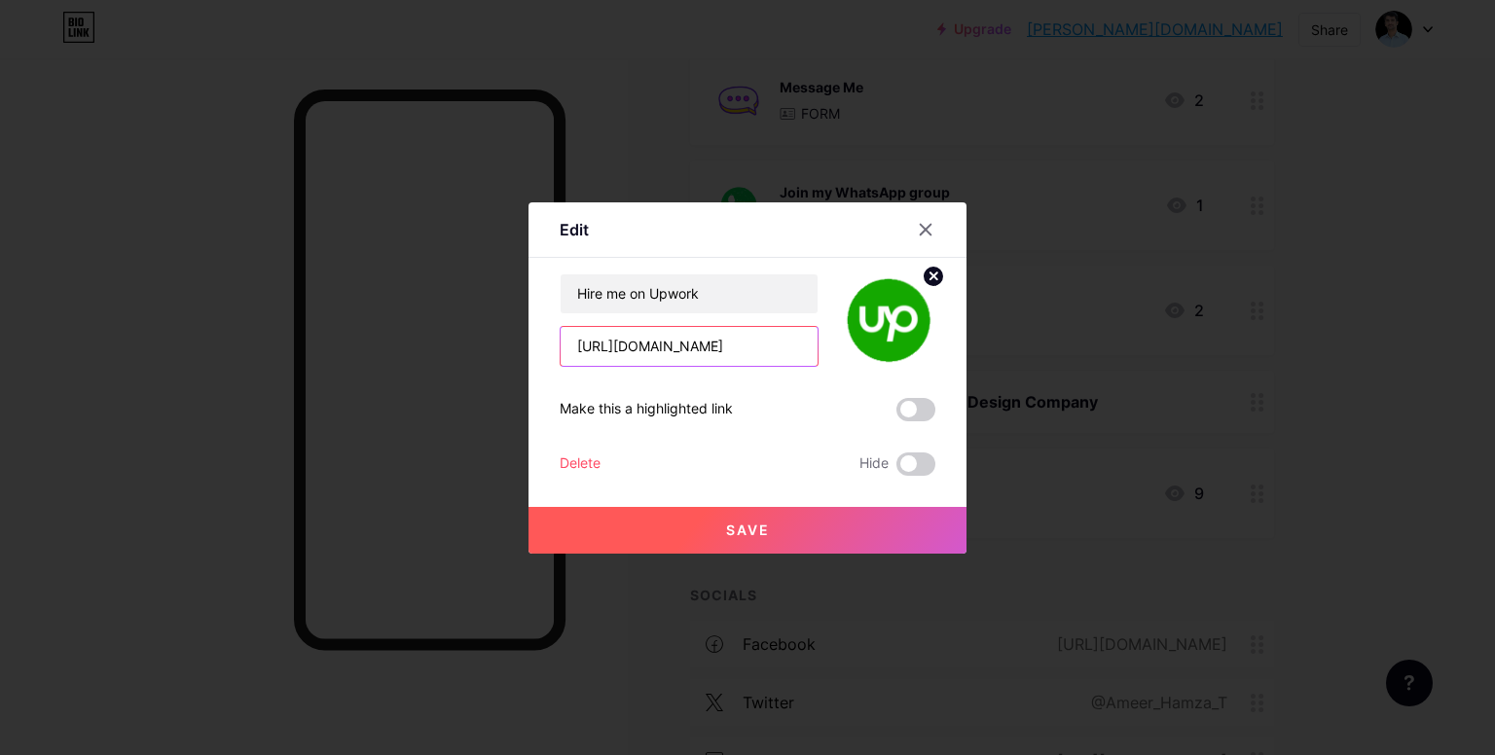
click at [795, 344] on input "[URL][DOMAIN_NAME]" at bounding box center [688, 346] width 257 height 39
paste input "16e41663c02dcb72?viewMode=1"
type input "[URL][DOMAIN_NAME]"
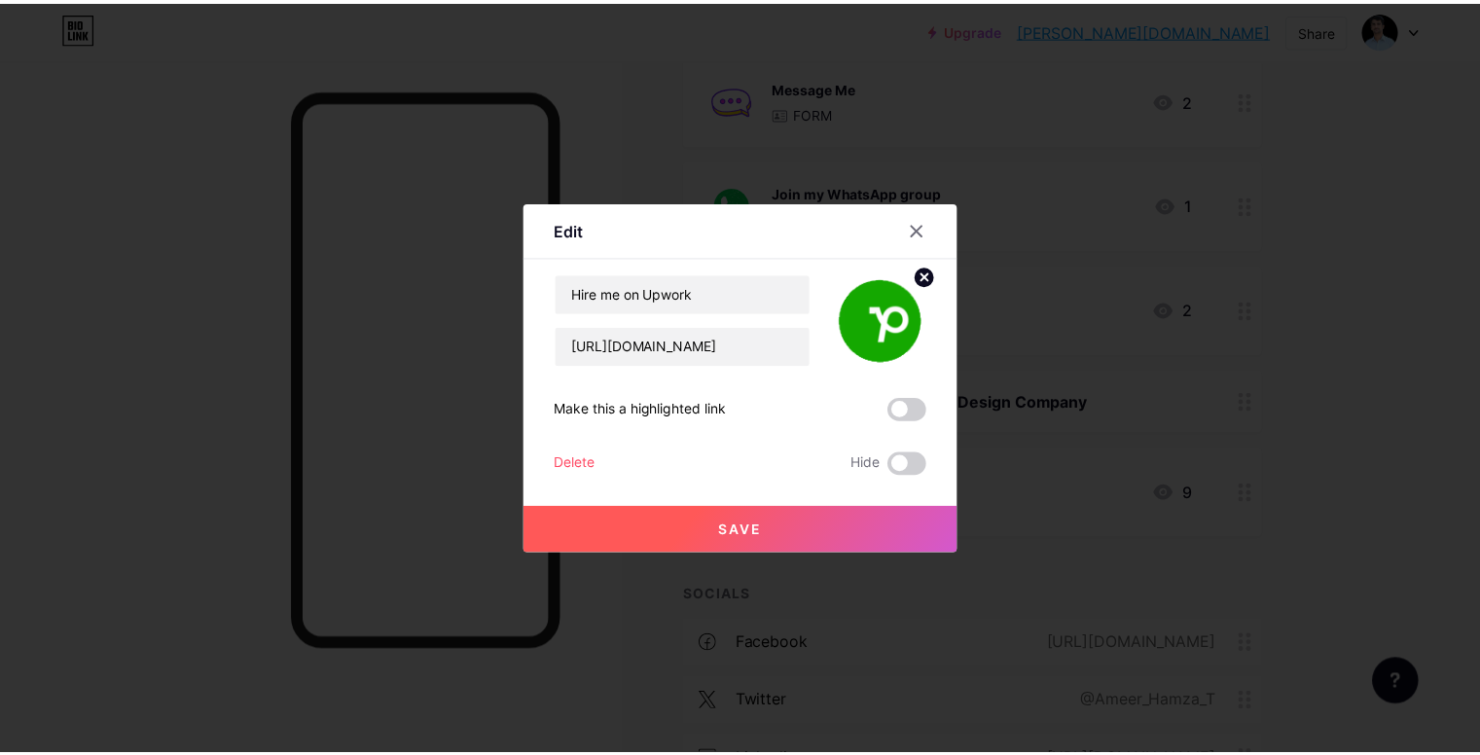
scroll to position [0, 0]
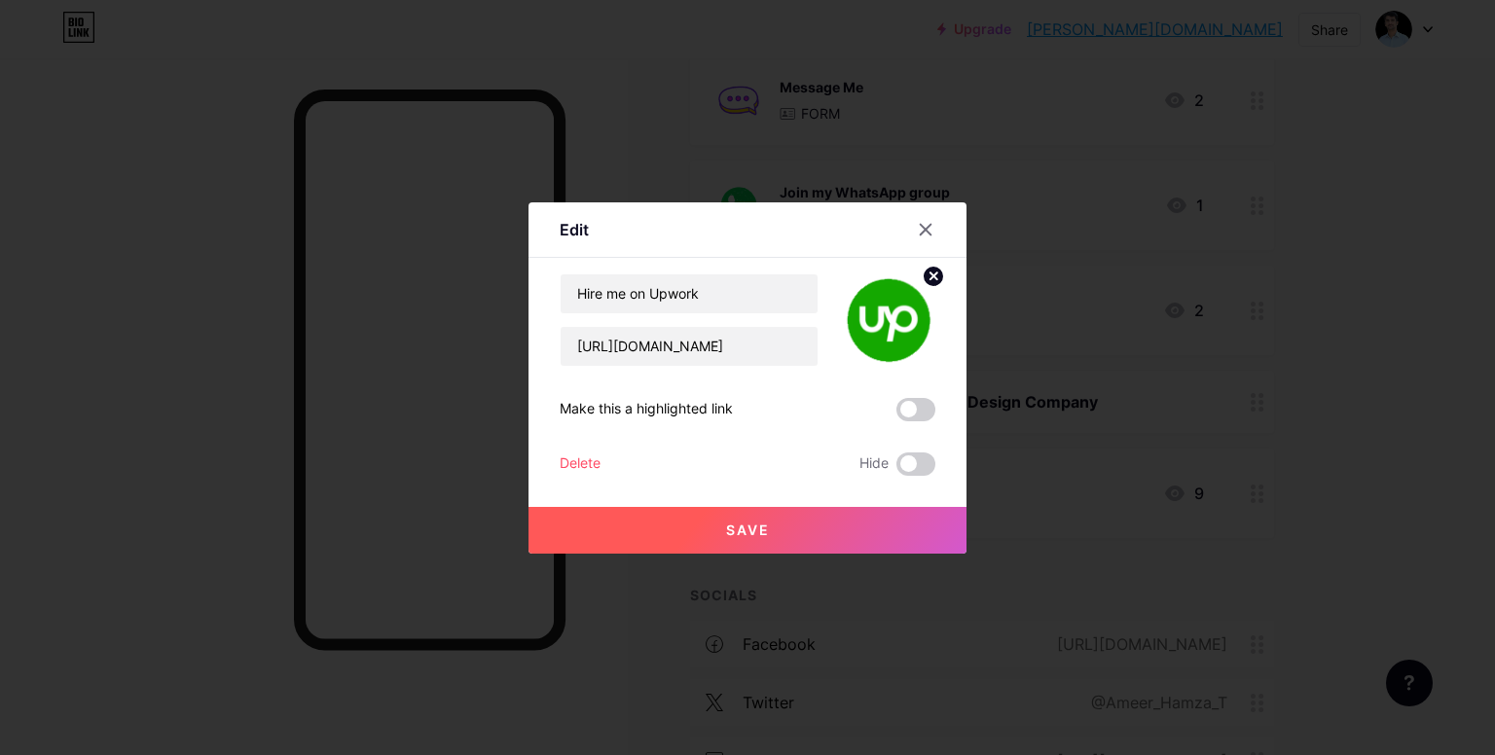
click at [783, 522] on button "Save" at bounding box center [747, 530] width 438 height 47
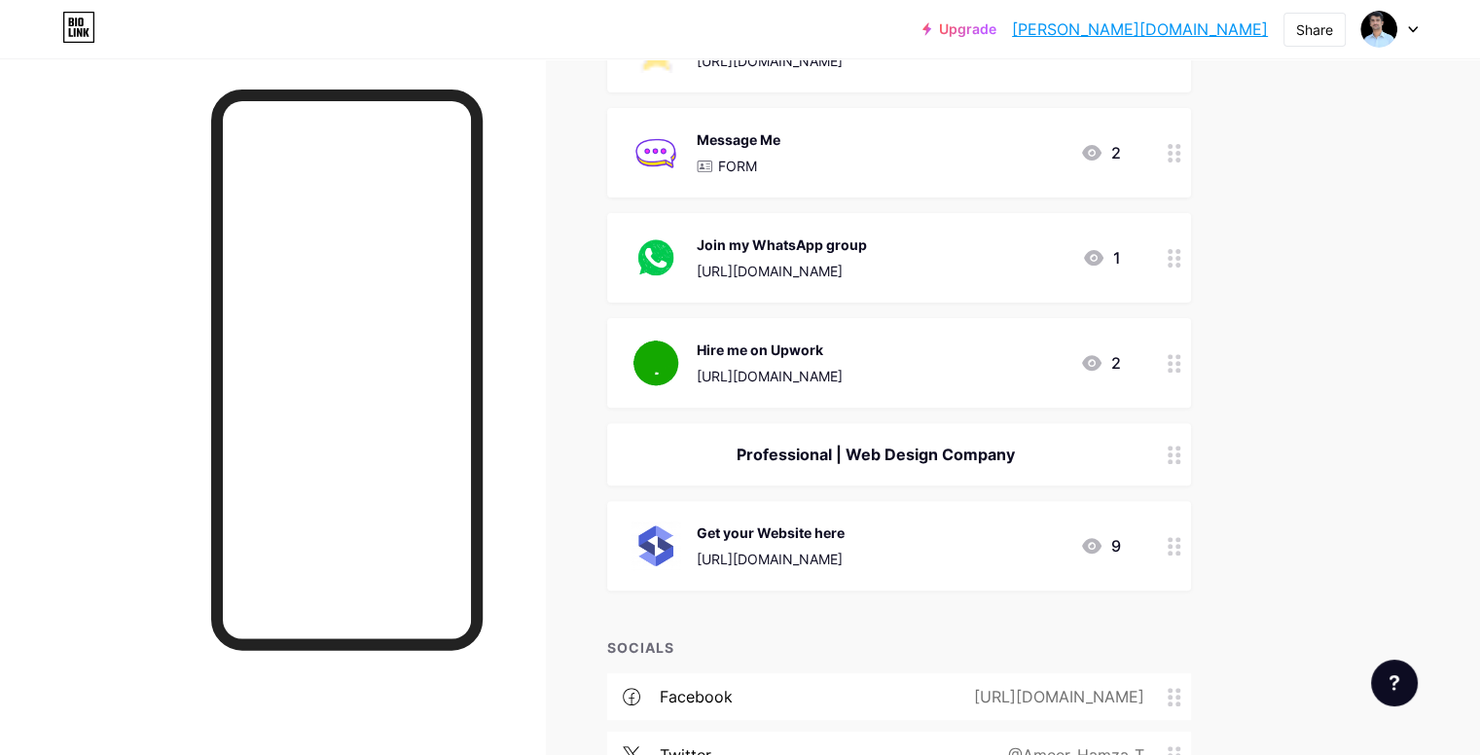
scroll to position [607, 0]
